Goal: Task Accomplishment & Management: Complete application form

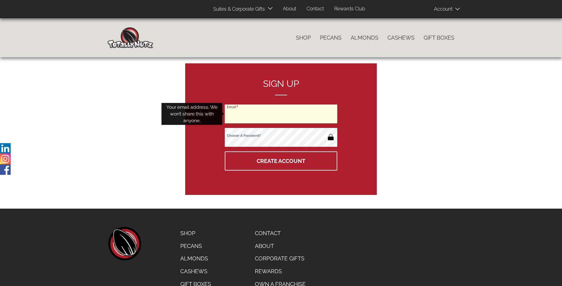
click at [281, 114] on input "Email" at bounding box center [281, 113] width 113 height 19
type input "[EMAIL_ADDRESS][DOMAIN_NAME]"
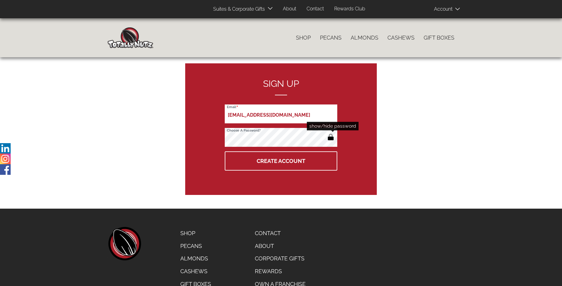
click at [331, 138] on button "button" at bounding box center [331, 138] width 10 height 10
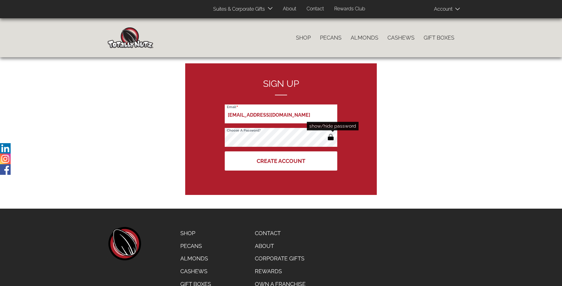
click at [281, 161] on button "Create Account" at bounding box center [281, 160] width 113 height 19
